Goal: Task Accomplishment & Management: Manage account settings

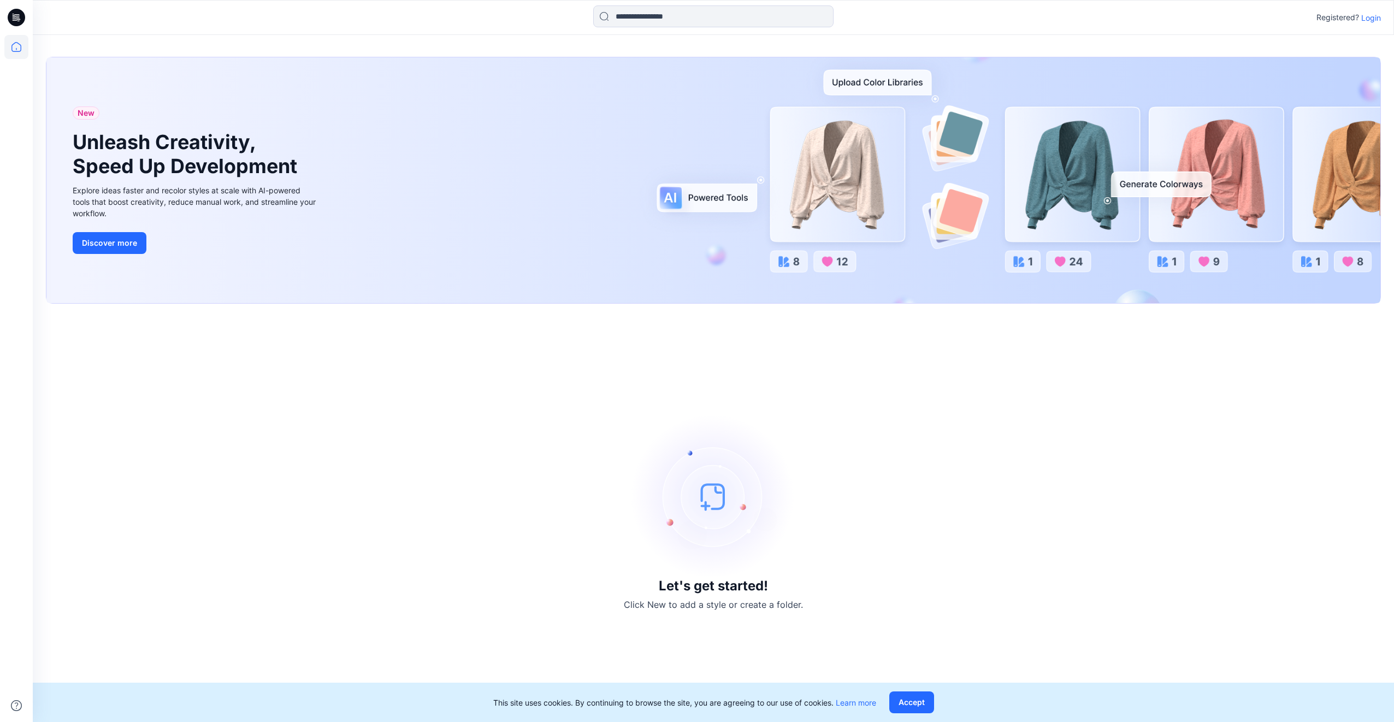
click at [19, 22] on icon at bounding box center [16, 17] width 17 height 17
click at [1376, 20] on p "Login" at bounding box center [1372, 17] width 20 height 11
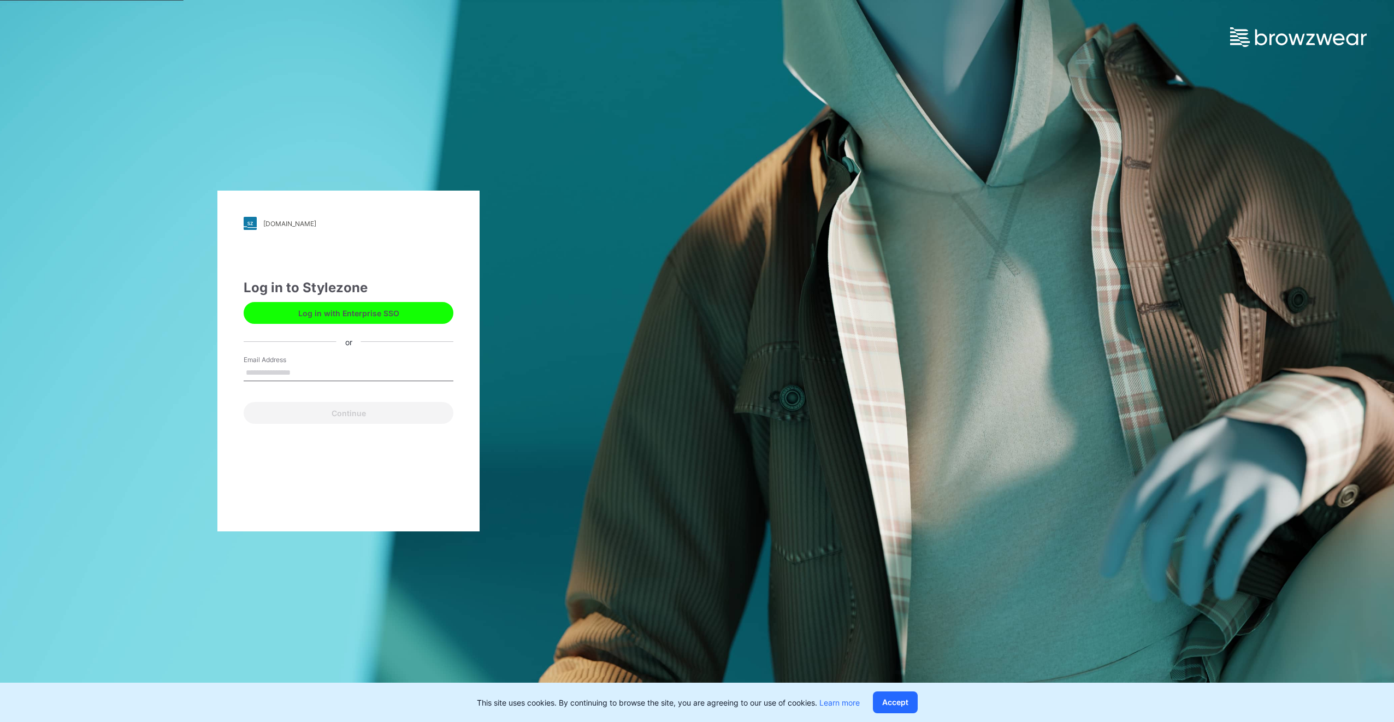
click at [307, 373] on input "Email Address" at bounding box center [349, 373] width 210 height 16
type input "**********"
click at [304, 417] on button "Continue" at bounding box center [349, 413] width 210 height 22
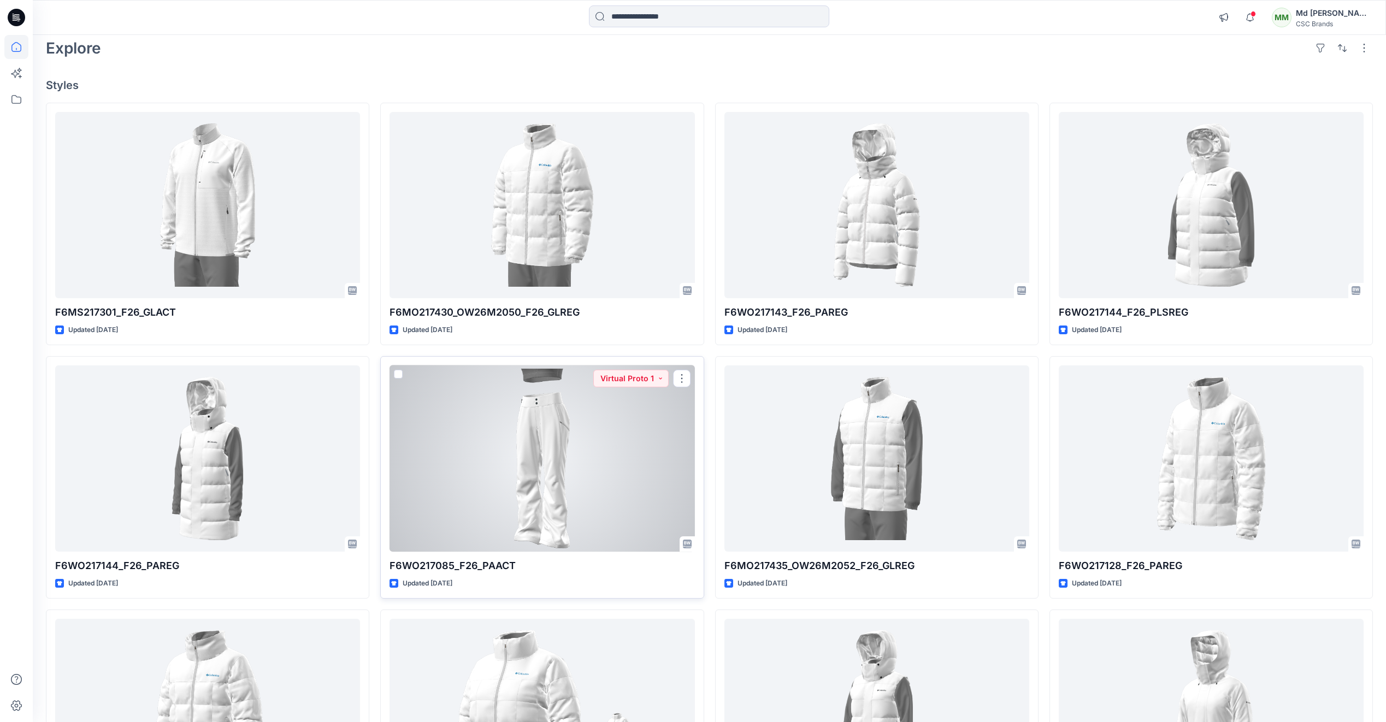
scroll to position [109, 0]
